Goal: Task Accomplishment & Management: Use online tool/utility

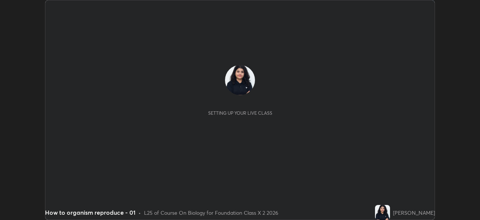
scroll to position [220, 480]
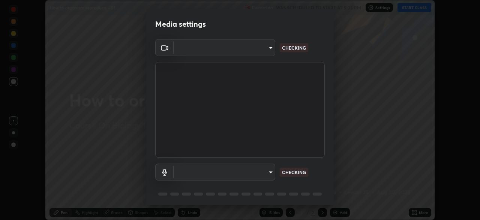
type input "028e6636b9c1bc203e9b8b979946ed412555754adccde9980a10a4eaffcc1ffb"
type input "default"
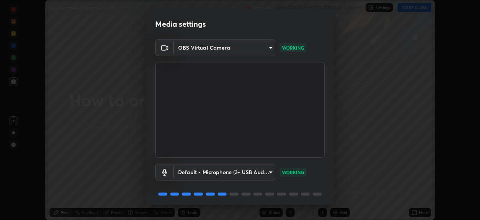
scroll to position [27, 0]
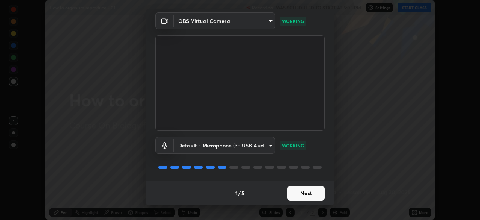
click at [311, 192] on button "Next" at bounding box center [306, 192] width 38 height 15
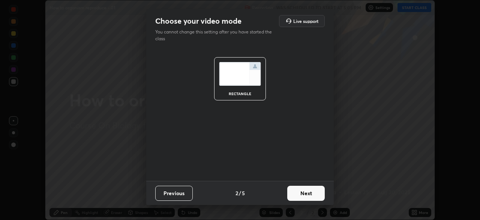
scroll to position [0, 0]
click at [306, 194] on button "Next" at bounding box center [306, 192] width 38 height 15
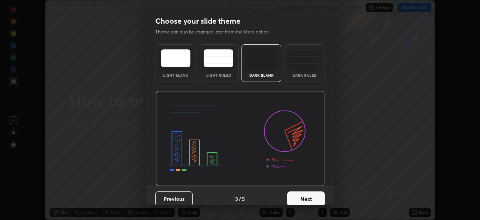
click at [292, 198] on button "Next" at bounding box center [306, 198] width 38 height 15
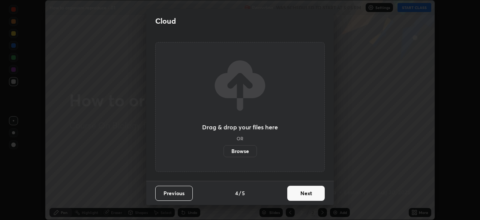
click at [246, 152] on label "Browse" at bounding box center [240, 151] width 33 height 12
click at [224, 152] on input "Browse" at bounding box center [224, 151] width 0 height 12
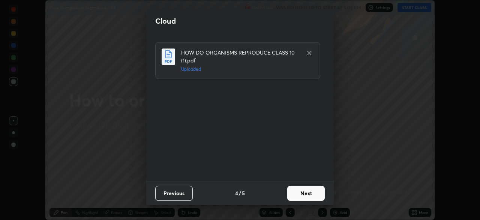
click at [292, 194] on button "Next" at bounding box center [306, 192] width 38 height 15
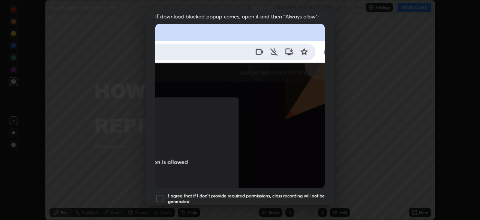
scroll to position [180, 0]
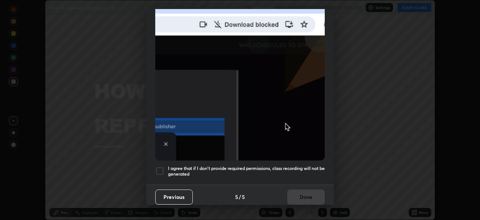
click at [158, 172] on div "Allow "Download multiple files" if prompted: If download blocked popup comes, o…" at bounding box center [240, 26] width 188 height 316
click at [158, 168] on div at bounding box center [159, 170] width 9 height 9
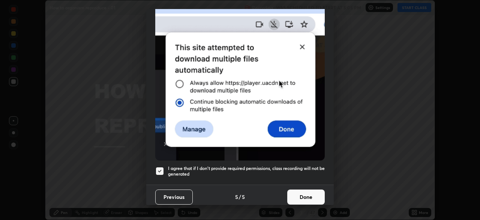
click at [294, 196] on button "Done" at bounding box center [306, 196] width 38 height 15
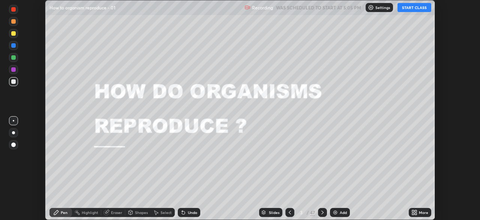
click at [406, 9] on button "START CLASS" at bounding box center [415, 7] width 34 height 9
click at [268, 213] on div "Slides" at bounding box center [270, 212] width 23 height 9
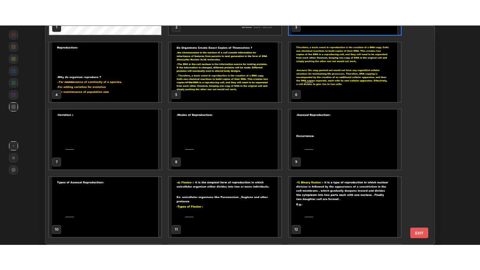
scroll to position [59, 0]
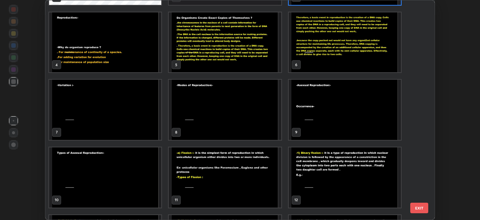
click at [363, 126] on img "grid" at bounding box center [345, 110] width 112 height 60
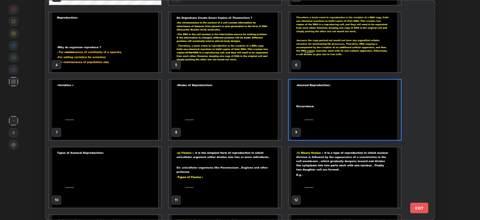
click at [363, 126] on img "grid" at bounding box center [345, 110] width 112 height 60
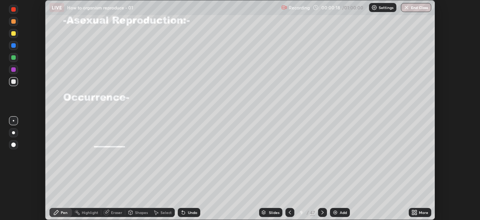
click at [417, 211] on icon at bounding box center [416, 211] width 2 height 2
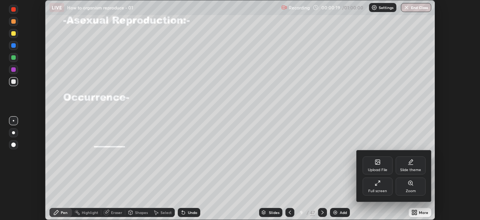
click at [382, 184] on div "Full screen" at bounding box center [378, 186] width 30 height 18
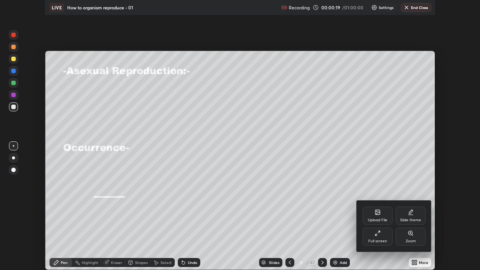
scroll to position [270, 480]
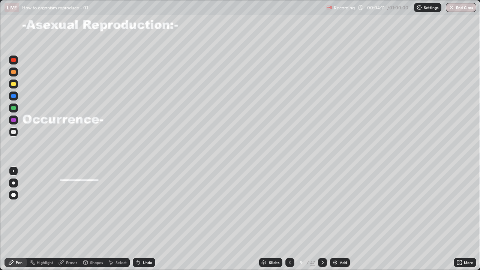
click at [14, 70] on div at bounding box center [13, 72] width 5 height 5
click at [13, 107] on div at bounding box center [13, 108] width 5 height 5
click at [148, 219] on div "Undo" at bounding box center [147, 263] width 9 height 4
click at [152, 219] on div "Undo" at bounding box center [144, 262] width 23 height 9
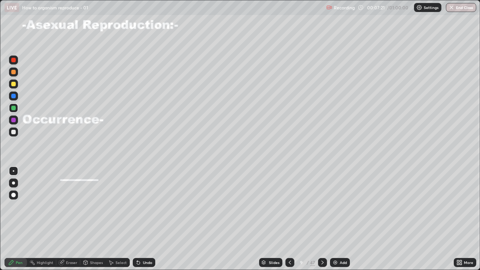
click at [14, 95] on div at bounding box center [13, 96] width 5 height 5
click at [14, 130] on div at bounding box center [13, 132] width 5 height 5
click at [141, 219] on div "Undo" at bounding box center [144, 262] width 23 height 9
click at [322, 219] on icon at bounding box center [323, 263] width 6 height 6
click at [289, 219] on icon at bounding box center [290, 263] width 6 height 6
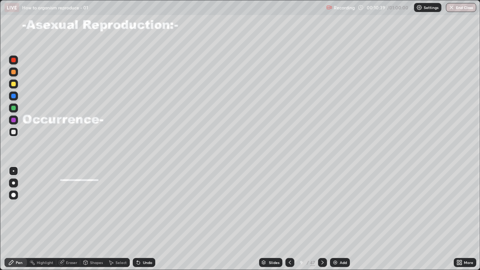
click at [322, 219] on icon at bounding box center [323, 263] width 6 height 6
click at [14, 71] on div at bounding box center [13, 72] width 5 height 5
click at [68, 219] on div "Eraser" at bounding box center [68, 262] width 24 height 9
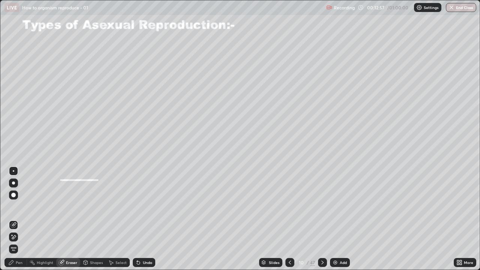
click at [20, 219] on div "Pen" at bounding box center [19, 263] width 7 height 4
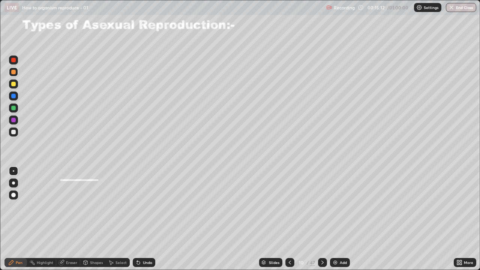
click at [321, 219] on icon at bounding box center [323, 263] width 6 height 6
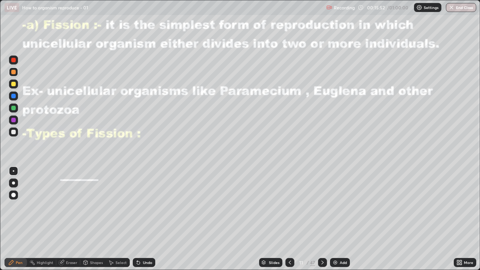
click at [11, 117] on div at bounding box center [13, 120] width 9 height 9
click at [89, 219] on div "Shapes" at bounding box center [93, 262] width 26 height 9
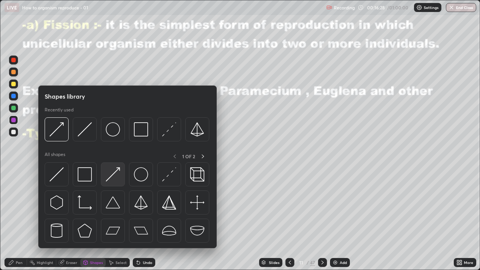
click at [110, 178] on img at bounding box center [113, 174] width 14 height 14
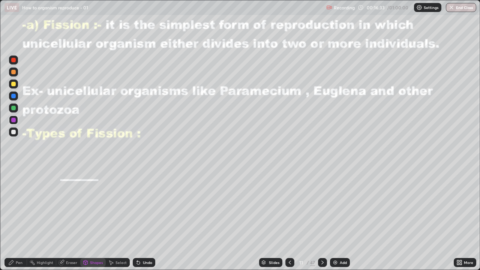
click at [19, 219] on div "Pen" at bounding box center [16, 262] width 23 height 9
click at [12, 130] on div at bounding box center [13, 132] width 5 height 5
click at [14, 107] on div at bounding box center [13, 108] width 5 height 5
click at [140, 219] on icon at bounding box center [138, 263] width 6 height 6
click at [138, 219] on div "Undo" at bounding box center [144, 262] width 23 height 9
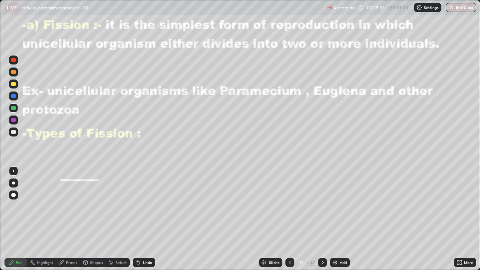
click at [137, 219] on icon at bounding box center [138, 263] width 3 height 3
click at [140, 219] on icon at bounding box center [138, 263] width 6 height 6
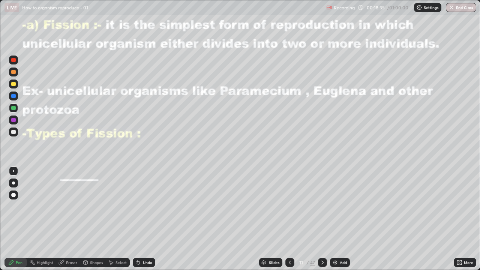
click at [138, 219] on icon at bounding box center [138, 263] width 3 height 3
click at [322, 219] on icon at bounding box center [323, 263] width 6 height 6
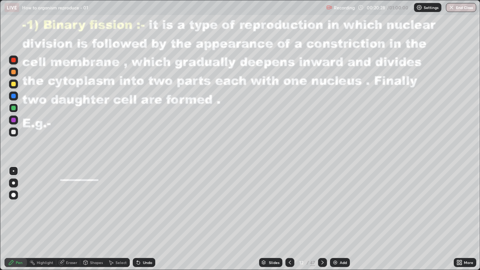
click at [14, 116] on div at bounding box center [13, 120] width 9 height 9
click at [12, 86] on div at bounding box center [13, 84] width 5 height 5
click at [15, 131] on div at bounding box center [13, 132] width 5 height 5
click at [14, 84] on div at bounding box center [13, 84] width 5 height 5
click at [145, 219] on div "Undo" at bounding box center [147, 263] width 9 height 4
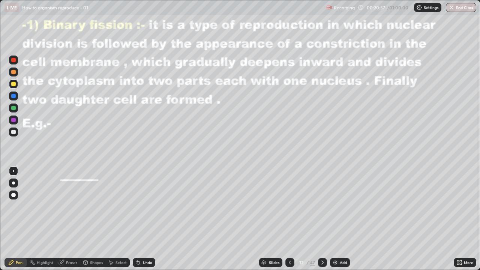
click at [92, 219] on div "Shapes" at bounding box center [93, 262] width 26 height 9
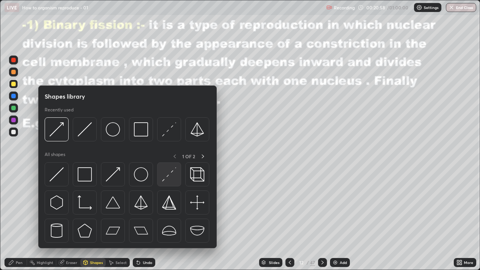
click at [113, 175] on img at bounding box center [113, 174] width 14 height 14
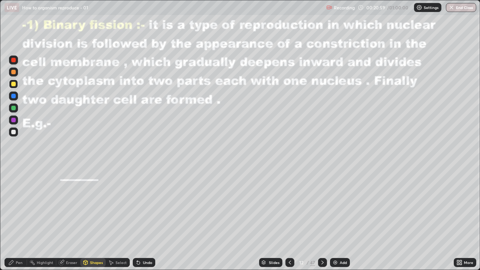
click at [14, 130] on div at bounding box center [13, 132] width 5 height 5
click at [18, 219] on div "Pen" at bounding box center [16, 262] width 23 height 9
click at [14, 83] on div at bounding box center [13, 84] width 5 height 5
click at [15, 129] on div at bounding box center [13, 132] width 9 height 9
click at [71, 219] on div "Eraser" at bounding box center [71, 263] width 11 height 4
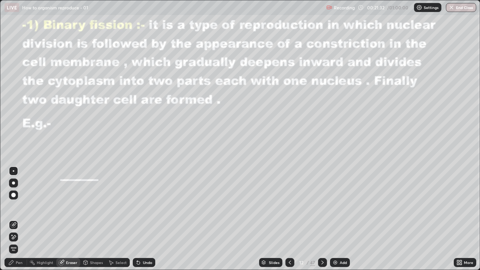
click at [88, 219] on icon at bounding box center [86, 263] width 6 height 6
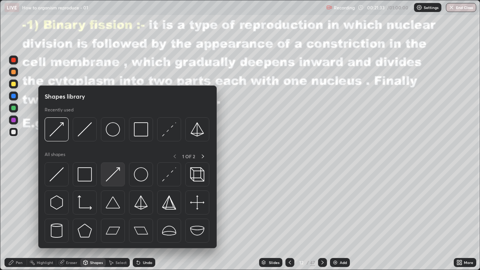
click at [111, 179] on img at bounding box center [113, 174] width 14 height 14
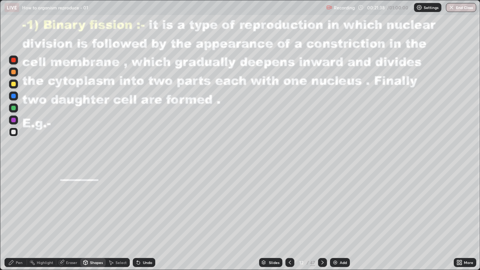
click at [14, 219] on icon at bounding box center [11, 263] width 6 height 6
click at [12, 83] on div at bounding box center [13, 84] width 5 height 5
click at [15, 129] on div at bounding box center [13, 132] width 9 height 9
click at [90, 219] on div "Shapes" at bounding box center [96, 263] width 13 height 4
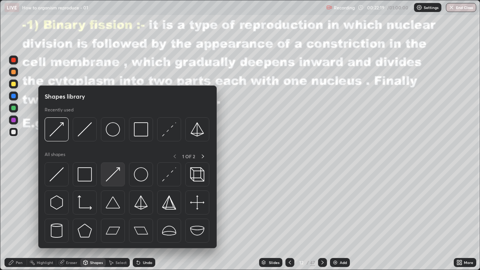
click at [112, 174] on img at bounding box center [113, 174] width 14 height 14
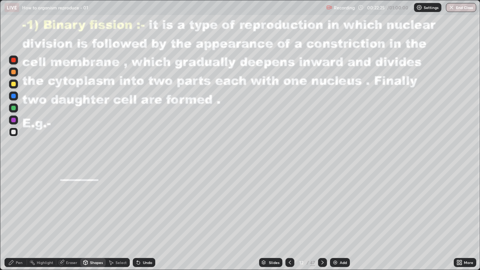
click at [17, 219] on div "Pen" at bounding box center [19, 263] width 7 height 4
click at [13, 82] on div at bounding box center [13, 84] width 5 height 5
click at [13, 130] on div at bounding box center [13, 132] width 5 height 5
click at [14, 118] on div at bounding box center [13, 120] width 5 height 5
click at [69, 219] on div "Eraser" at bounding box center [71, 263] width 11 height 4
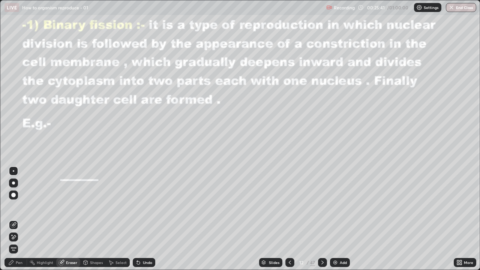
click at [22, 219] on div "Pen" at bounding box center [19, 263] width 7 height 4
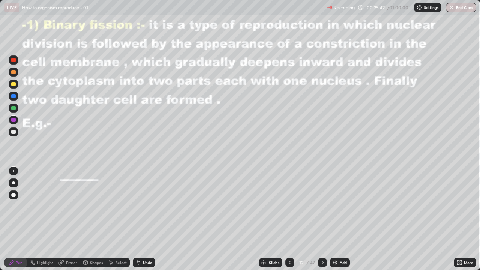
click at [14, 83] on div at bounding box center [13, 84] width 5 height 5
click at [12, 118] on div at bounding box center [13, 120] width 9 height 9
click at [71, 219] on div "Eraser" at bounding box center [71, 263] width 11 height 4
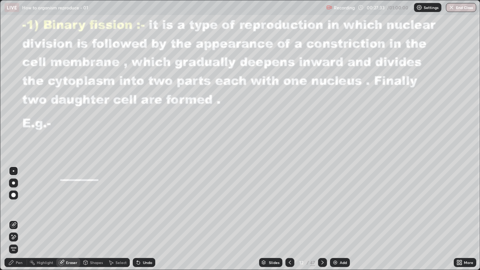
click at [23, 219] on div "Pen" at bounding box center [16, 262] width 23 height 9
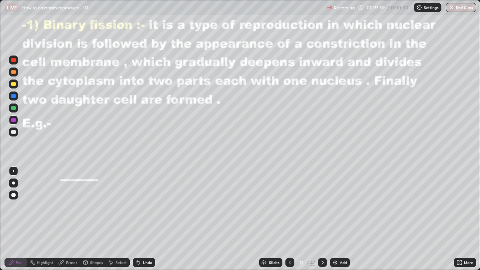
click at [10, 131] on div at bounding box center [13, 132] width 9 height 9
click at [322, 219] on icon at bounding box center [323, 263] width 6 height 6
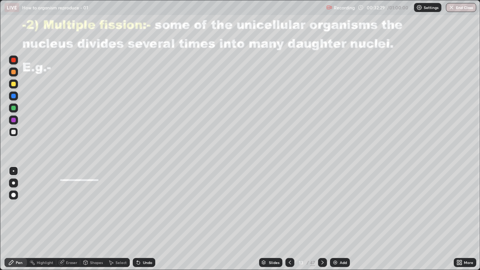
click at [288, 219] on icon at bounding box center [290, 263] width 6 height 6
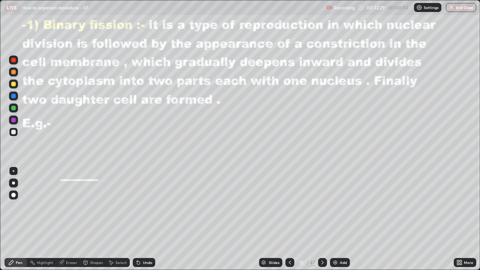
click at [334, 219] on img at bounding box center [335, 263] width 6 height 6
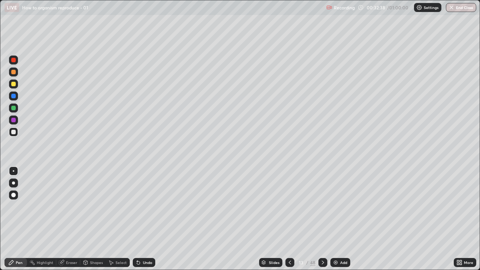
click at [13, 70] on div at bounding box center [13, 72] width 5 height 5
click at [66, 219] on div "Eraser" at bounding box center [71, 263] width 11 height 4
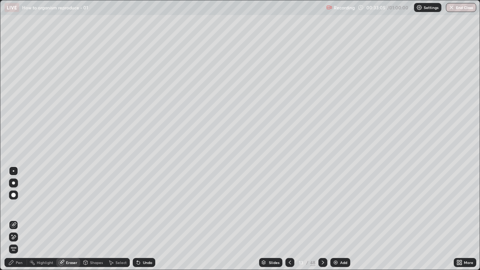
click at [18, 219] on div "Pen" at bounding box center [16, 262] width 23 height 15
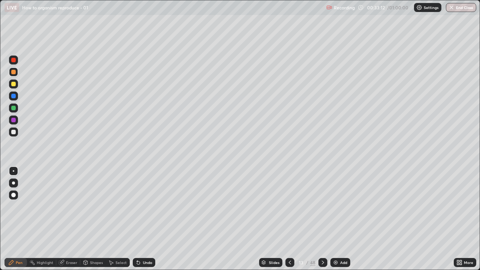
click at [90, 15] on div "LIVE How to organism reproduce - 01" at bounding box center [164, 7] width 319 height 15
click at [88, 14] on div "LIVE How to organism reproduce - 01" at bounding box center [164, 7] width 319 height 15
click at [11, 131] on div at bounding box center [13, 132] width 5 height 5
click at [141, 219] on div "Undo" at bounding box center [144, 262] width 23 height 9
click at [89, 219] on div "Shapes" at bounding box center [93, 262] width 26 height 9
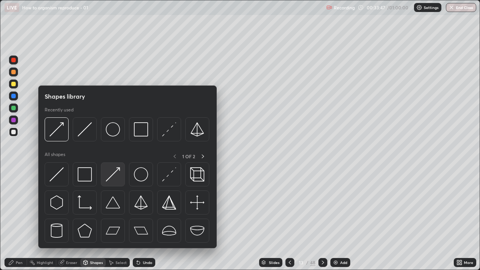
click at [113, 180] on img at bounding box center [113, 174] width 14 height 14
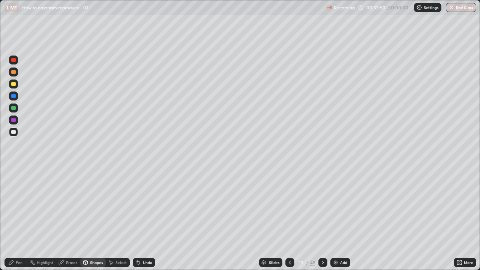
click at [19, 219] on div "Pen" at bounding box center [19, 263] width 7 height 4
click at [13, 119] on div at bounding box center [13, 120] width 5 height 5
click at [14, 131] on div at bounding box center [13, 132] width 5 height 5
click at [13, 121] on div at bounding box center [13, 120] width 5 height 5
click at [18, 219] on div "Pen" at bounding box center [19, 263] width 7 height 4
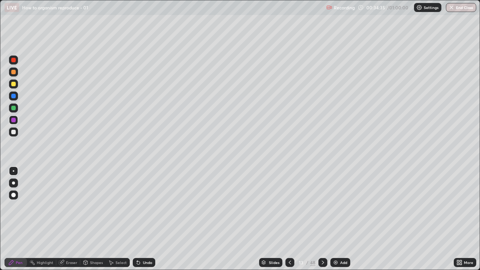
click at [15, 129] on div at bounding box center [13, 132] width 9 height 9
click at [145, 219] on div "Undo" at bounding box center [147, 263] width 9 height 4
click at [143, 219] on div "Undo" at bounding box center [144, 262] width 23 height 9
click at [16, 119] on div at bounding box center [13, 120] width 9 height 9
click at [90, 219] on div "Shapes" at bounding box center [96, 263] width 13 height 4
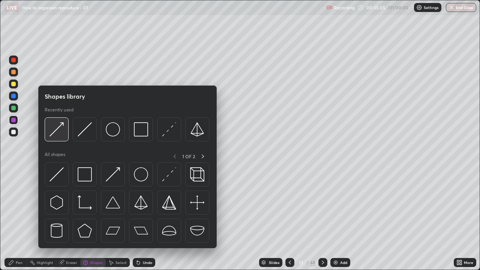
click at [56, 129] on img at bounding box center [57, 129] width 14 height 14
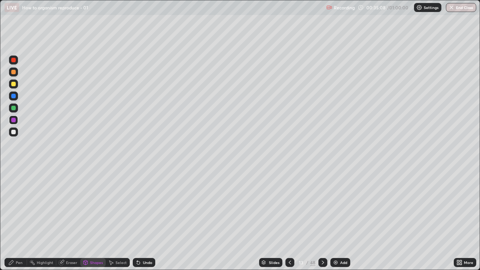
click at [16, 219] on div "Pen" at bounding box center [19, 263] width 7 height 4
click at [15, 132] on div at bounding box center [13, 132] width 5 height 5
click at [14, 69] on div at bounding box center [13, 72] width 9 height 9
click at [12, 131] on div at bounding box center [13, 132] width 5 height 5
click at [12, 85] on div at bounding box center [13, 84] width 5 height 5
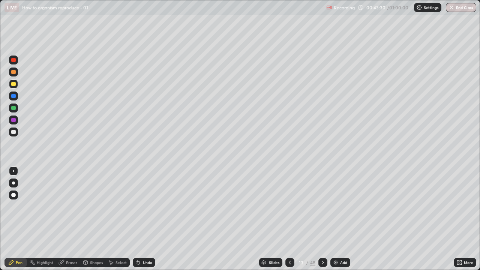
click at [205, 219] on div "Slides 13 / 48 Add" at bounding box center [304, 262] width 299 height 15
click at [213, 219] on div "Slides 13 / 48 Add" at bounding box center [304, 262] width 299 height 15
click at [15, 128] on div at bounding box center [13, 132] width 9 height 9
click at [14, 107] on div at bounding box center [13, 108] width 5 height 5
click at [15, 219] on div "Pen" at bounding box center [16, 262] width 23 height 9
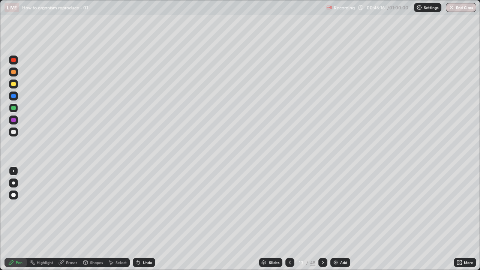
click at [12, 83] on div at bounding box center [13, 84] width 5 height 5
click at [149, 219] on div "Undo" at bounding box center [144, 262] width 23 height 9
click at [12, 119] on div at bounding box center [13, 120] width 5 height 5
click at [14, 107] on div at bounding box center [13, 108] width 5 height 5
click at [250, 219] on div "Slides 13 / 48 Add" at bounding box center [304, 262] width 299 height 15
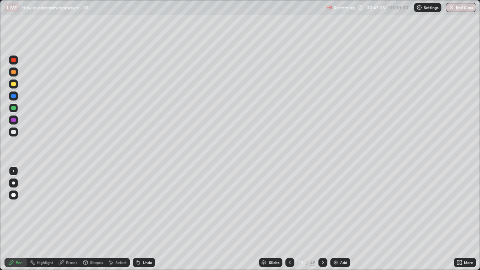
click at [260, 219] on div "Slides 13 / 48 Add" at bounding box center [304, 262] width 299 height 15
click at [261, 219] on div "Slides 13 / 48 Add" at bounding box center [304, 262] width 299 height 15
click at [13, 81] on div at bounding box center [13, 84] width 9 height 9
click at [351, 219] on div "Slides 13 / 48 Add" at bounding box center [304, 262] width 299 height 15
click at [14, 107] on div at bounding box center [13, 108] width 5 height 5
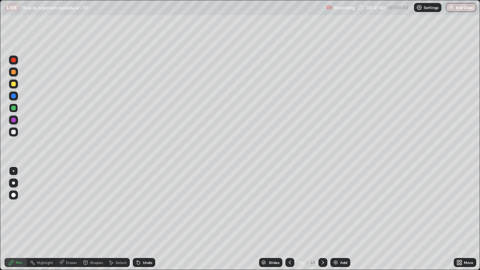
click at [67, 219] on div "Eraser" at bounding box center [71, 263] width 11 height 4
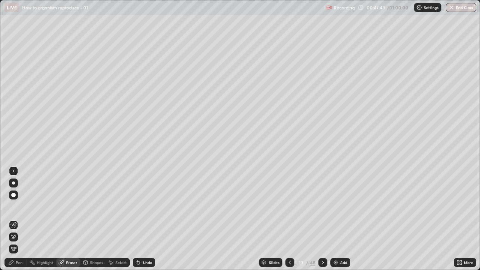
click at [66, 219] on div "Eraser" at bounding box center [71, 263] width 11 height 4
click at [11, 219] on icon at bounding box center [11, 262] width 5 height 5
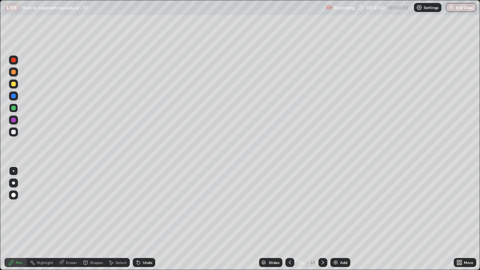
click at [243, 219] on div "Slides 13 / 48 Add" at bounding box center [304, 262] width 299 height 15
click at [247, 219] on div "Slides 13 / 48 Add" at bounding box center [304, 262] width 299 height 15
click at [14, 131] on div at bounding box center [13, 132] width 5 height 5
click at [94, 219] on div "Shapes" at bounding box center [96, 263] width 13 height 4
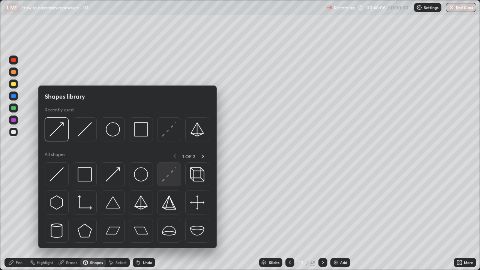
click at [162, 178] on img at bounding box center [169, 174] width 14 height 14
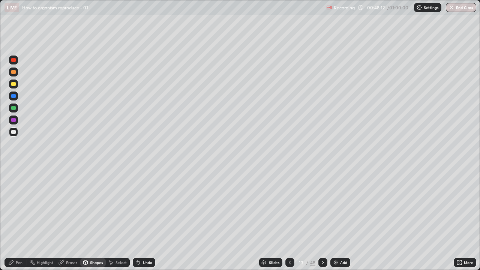
click at [18, 219] on div "Pen" at bounding box center [19, 263] width 7 height 4
click at [14, 130] on div at bounding box center [13, 132] width 5 height 5
click at [16, 219] on div "Pen" at bounding box center [19, 263] width 7 height 4
click at [68, 219] on div "Eraser" at bounding box center [71, 263] width 11 height 4
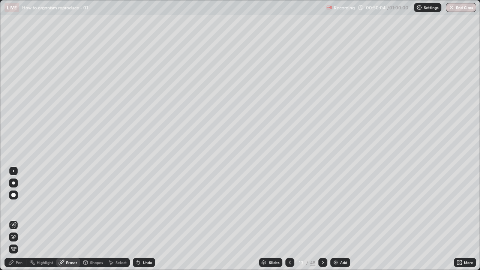
click at [20, 219] on div "Pen" at bounding box center [19, 263] width 7 height 4
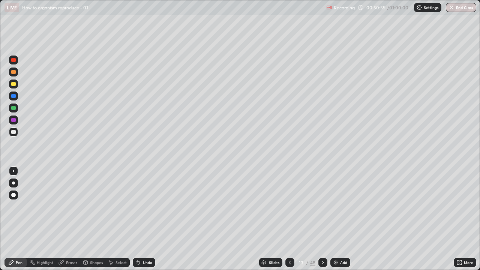
click at [12, 129] on div at bounding box center [13, 132] width 9 height 9
click at [143, 219] on div "Undo" at bounding box center [147, 263] width 9 height 4
click at [144, 219] on div "Undo" at bounding box center [147, 263] width 9 height 4
click at [322, 219] on icon at bounding box center [323, 263] width 6 height 6
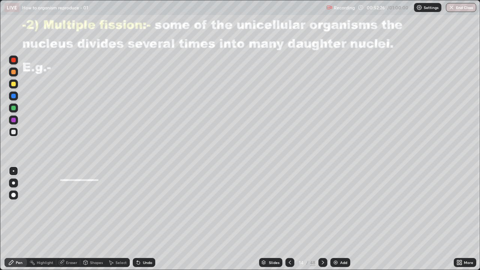
click at [320, 219] on icon at bounding box center [323, 263] width 6 height 6
click at [317, 219] on div "15 / 48" at bounding box center [307, 262] width 42 height 15
click at [322, 219] on icon at bounding box center [323, 263] width 2 height 4
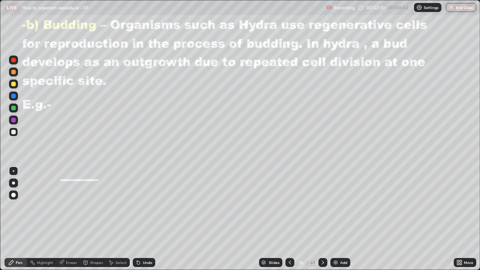
click at [320, 219] on icon at bounding box center [323, 263] width 6 height 6
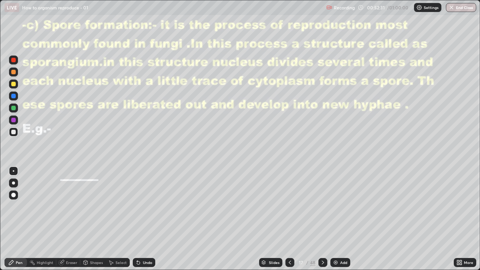
click at [313, 219] on div "48" at bounding box center [312, 262] width 5 height 7
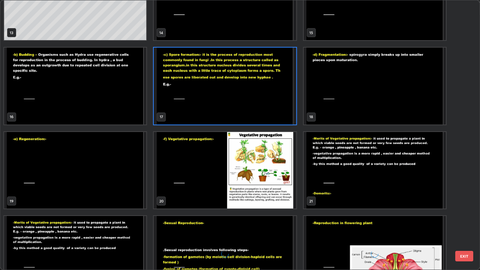
scroll to position [407, 0]
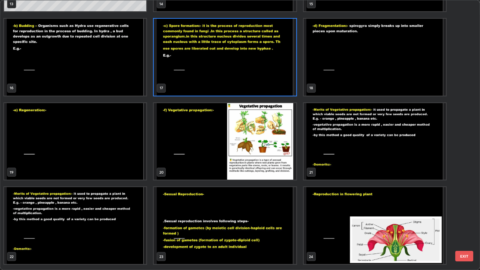
click at [463, 219] on button "EXIT" at bounding box center [465, 256] width 18 height 11
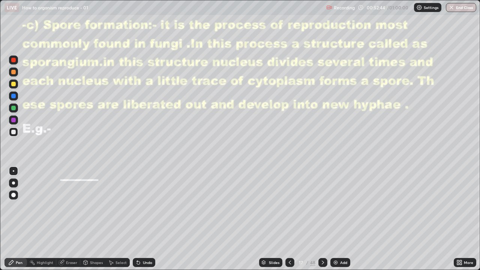
click at [457, 7] on button "End Class" at bounding box center [461, 7] width 30 height 9
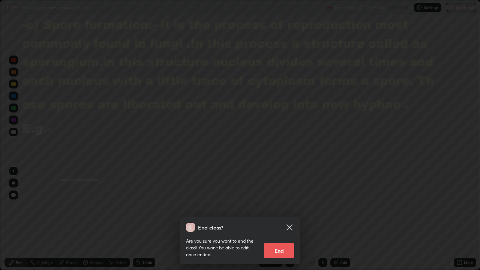
click at [283, 219] on button "End" at bounding box center [279, 250] width 30 height 15
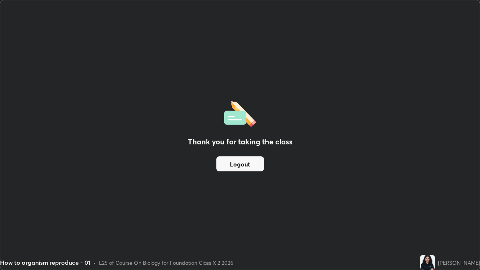
click at [247, 166] on button "Logout" at bounding box center [241, 163] width 48 height 15
